Goal: Navigation & Orientation: Go to known website

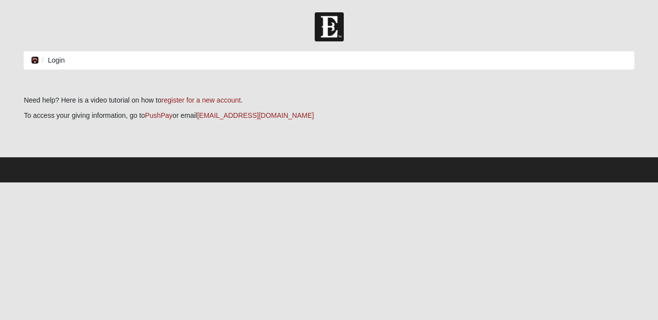
click at [35, 63] on icon at bounding box center [35, 60] width 8 height 7
click at [56, 61] on li "Login" at bounding box center [52, 60] width 26 height 10
click at [55, 61] on li "Login" at bounding box center [52, 60] width 26 height 10
click at [58, 66] on ol "Login" at bounding box center [329, 60] width 611 height 18
